Goal: Find specific fact

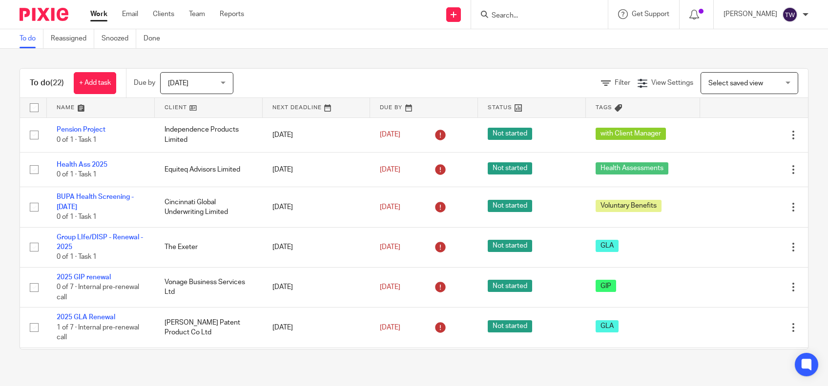
click at [511, 17] on input "Search" at bounding box center [534, 16] width 88 height 9
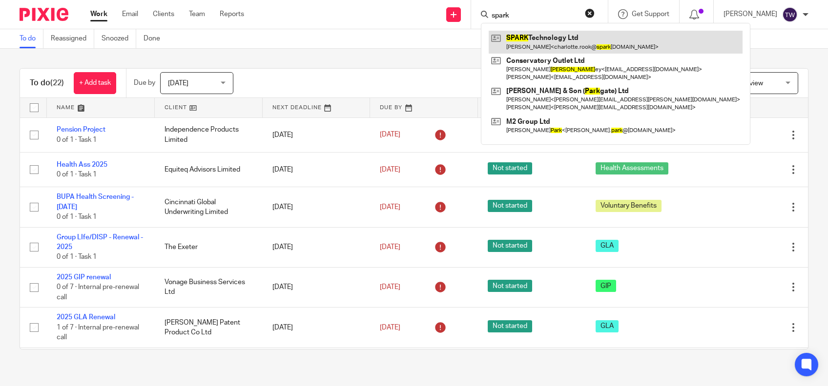
type input "spark"
click at [531, 45] on link at bounding box center [615, 42] width 254 height 22
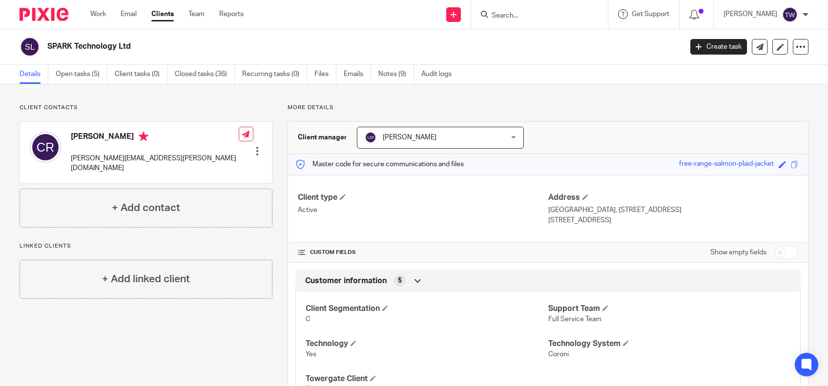
drag, startPoint x: 666, startPoint y: 162, endPoint x: 764, endPoint y: 168, distance: 98.2
click at [764, 168] on div "Master code for secure communications and files free-range-salmon-plaid-jacket …" at bounding box center [548, 164] width 520 height 21
drag, startPoint x: 764, startPoint y: 168, endPoint x: 737, endPoint y: 165, distance: 27.0
copy div "free-range-salmon-plaid-jacket"
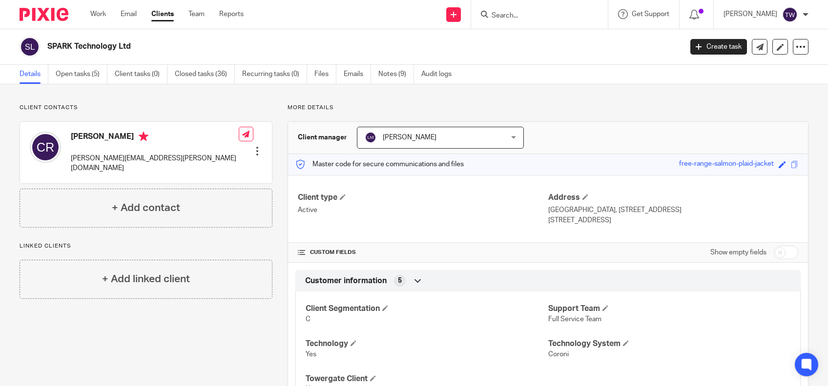
copy div "free-range-salmon-plaid-jacket"
